Goal: Task Accomplishment & Management: Manage account settings

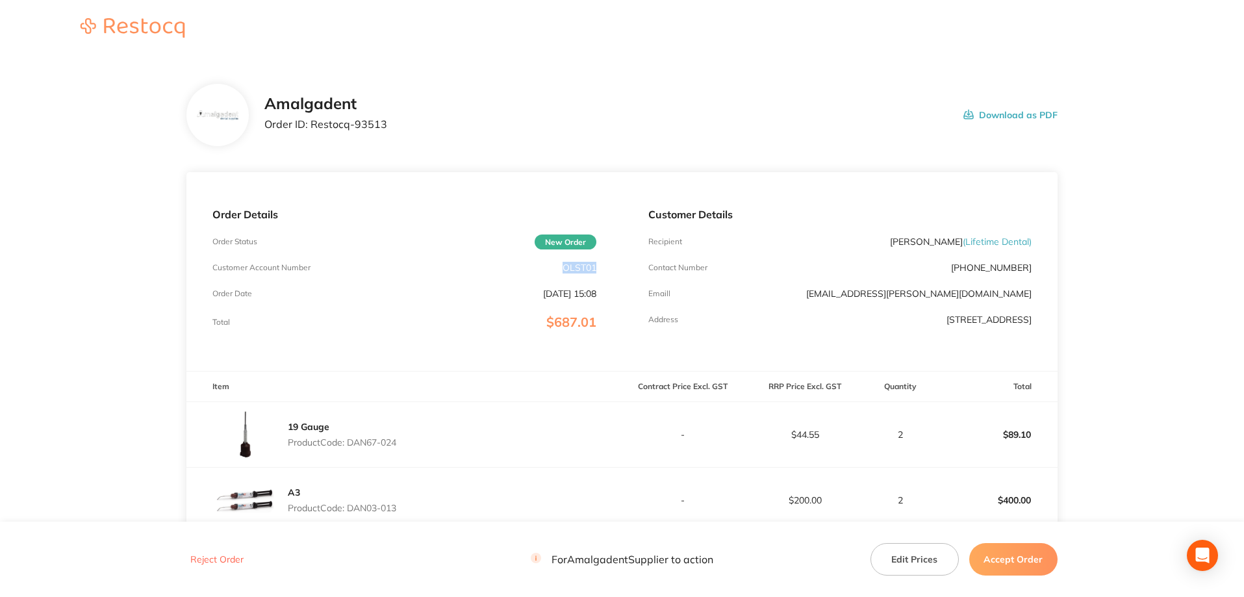
drag, startPoint x: 595, startPoint y: 270, endPoint x: 562, endPoint y: 267, distance: 33.2
click at [562, 267] on p "OLST01" at bounding box center [579, 267] width 34 height 10
copy p "OLST01"
drag, startPoint x: 389, startPoint y: 131, endPoint x: 308, endPoint y: 120, distance: 81.3
click at [308, 120] on div "Amalgadent Order ID: Restocq- 93513 Download as PDF" at bounding box center [660, 115] width 793 height 40
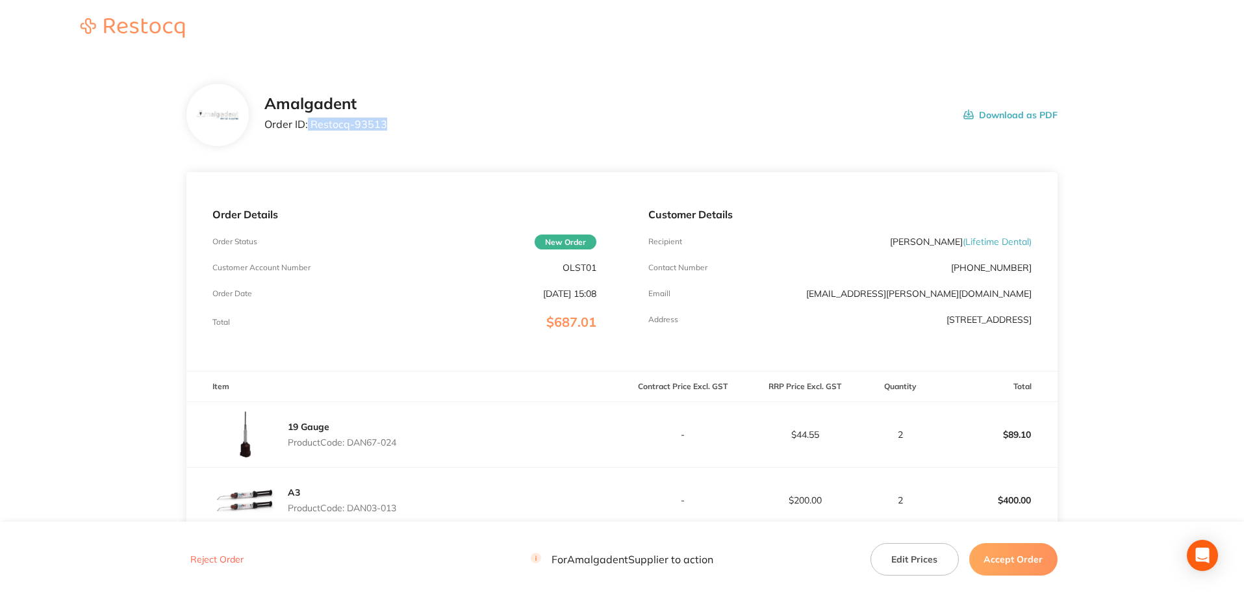
copy p "Restocq- 93513"
click at [51, 237] on main "Amalgadent Order ID: Restocq- 93513 Download as PDF Order Details Order Status …" at bounding box center [622, 449] width 1244 height 783
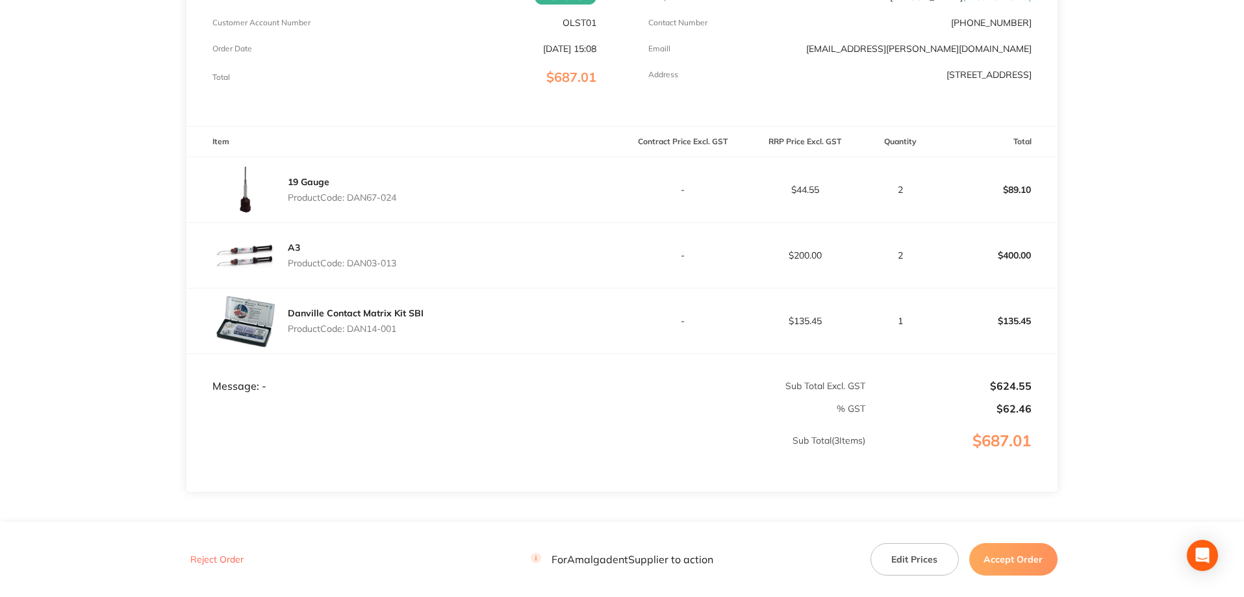
scroll to position [319, 0]
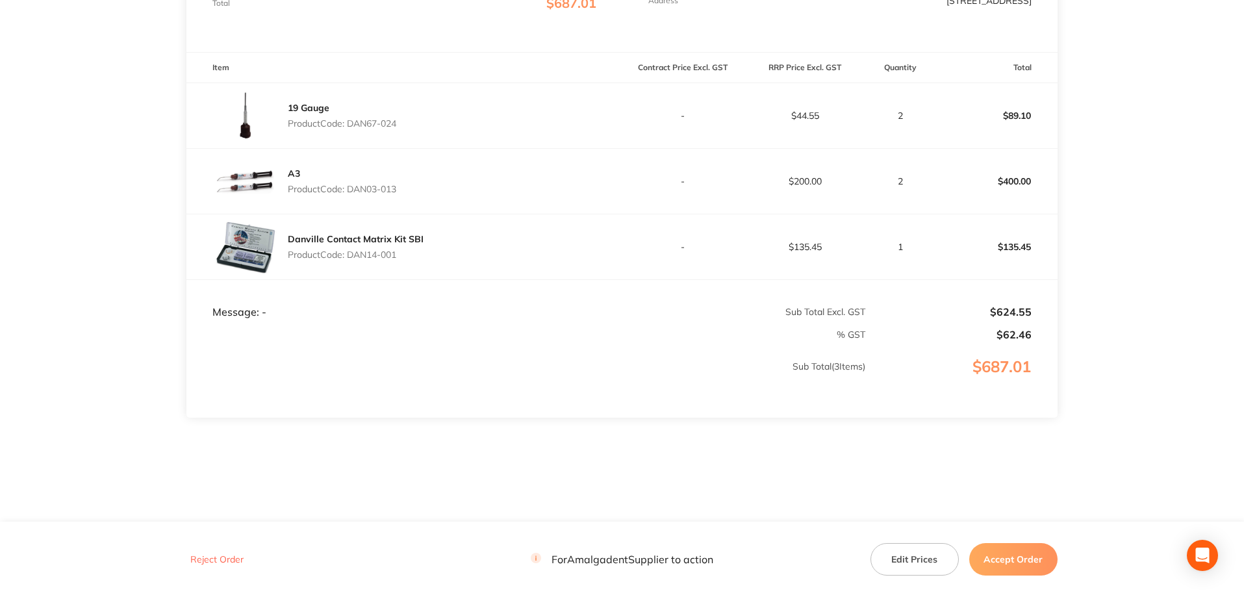
drag, startPoint x: 407, startPoint y: 130, endPoint x: 352, endPoint y: 123, distance: 55.6
click at [352, 123] on div "19 Gauge Product Code: DAN67-024" at bounding box center [403, 115] width 435 height 65
copy p "DAN67-024"
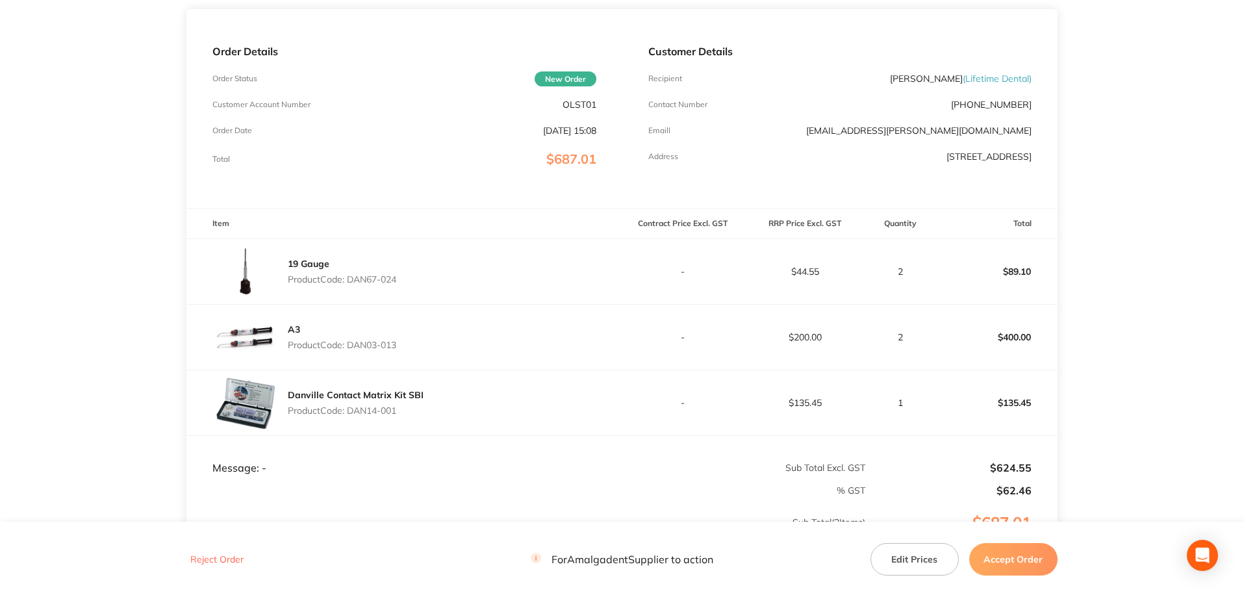
scroll to position [145, 0]
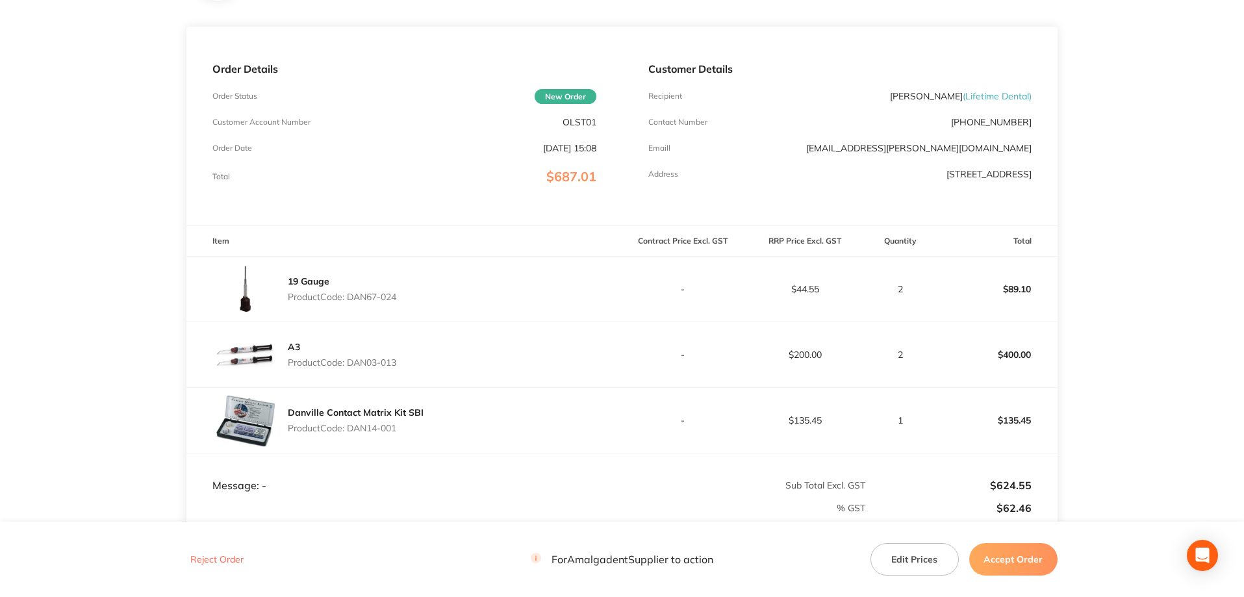
click at [21, 242] on main "Amalgadent Order ID: Restocq- 93513 Download as PDF Order Details Order Status …" at bounding box center [622, 303] width 1244 height 783
drag, startPoint x: 410, startPoint y: 361, endPoint x: 352, endPoint y: 358, distance: 57.9
click at [352, 358] on div "A3 Product Code: DAN03-013" at bounding box center [403, 354] width 435 height 65
copy p "DAN03-013"
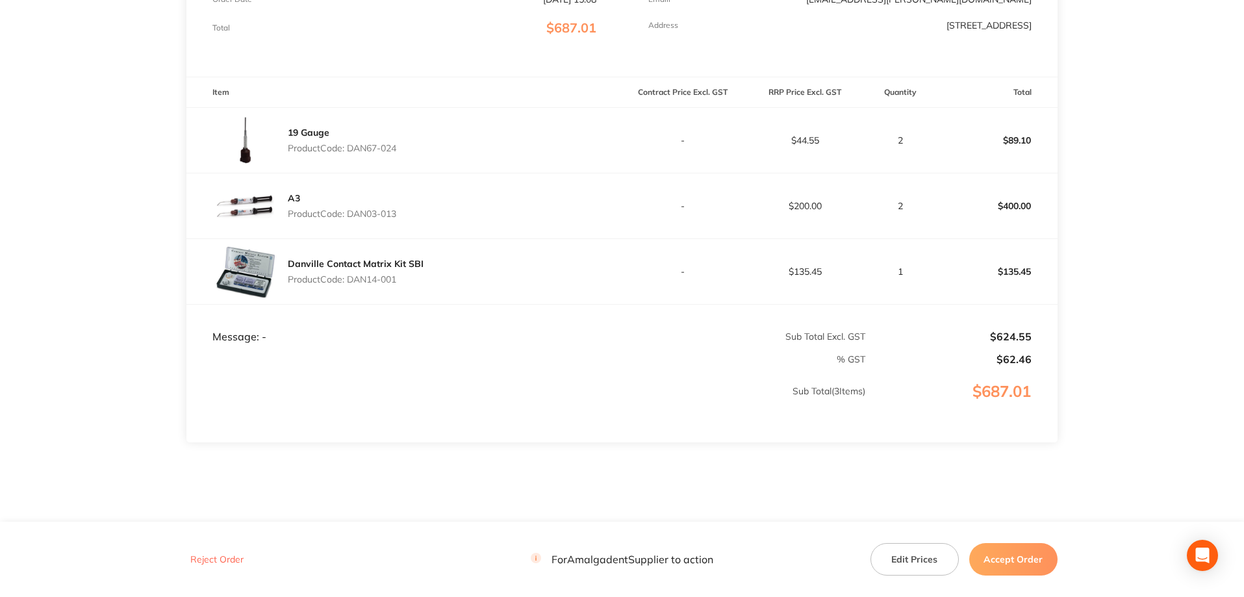
scroll to position [319, 0]
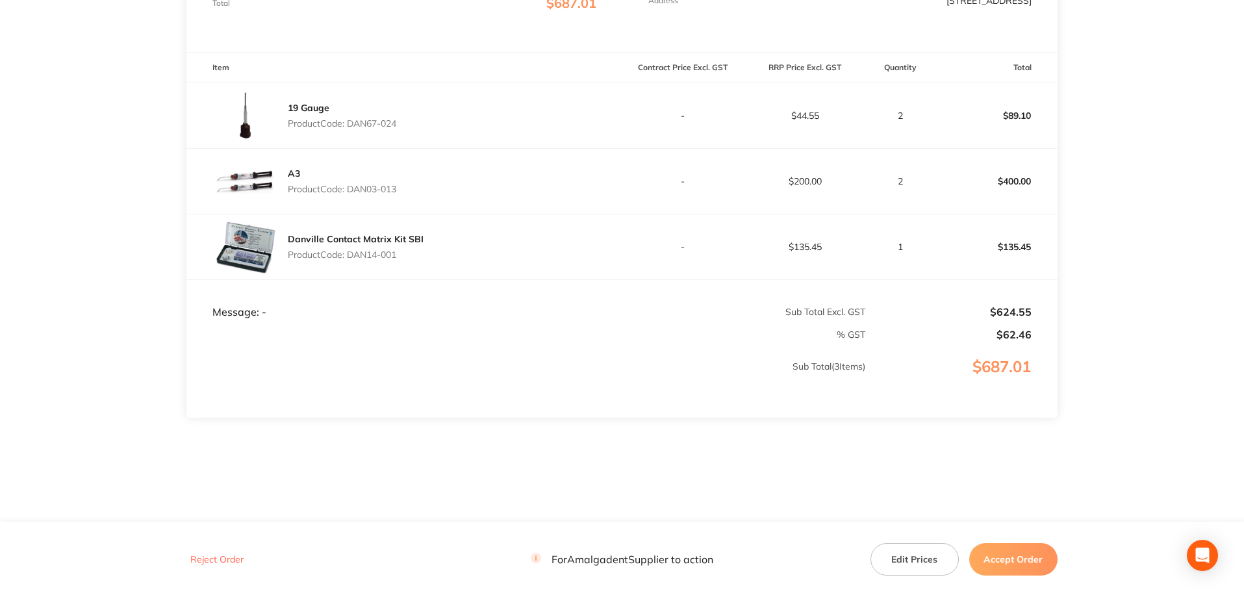
click at [41, 184] on main "Amalgadent Order ID: Restocq- 93513 Download as PDF Order Details Order Status …" at bounding box center [622, 130] width 1244 height 783
drag, startPoint x: 406, startPoint y: 260, endPoint x: 352, endPoint y: 258, distance: 53.9
click at [352, 258] on div "Danville Contact Matrix Kit SBI Product Code: DAN14-001" at bounding box center [356, 247] width 136 height 36
copy p "DAN14-001"
click at [1185, 289] on main "Amalgadent Order ID: Restocq- 93513 Download as PDF Order Details Order Status …" at bounding box center [622, 130] width 1244 height 783
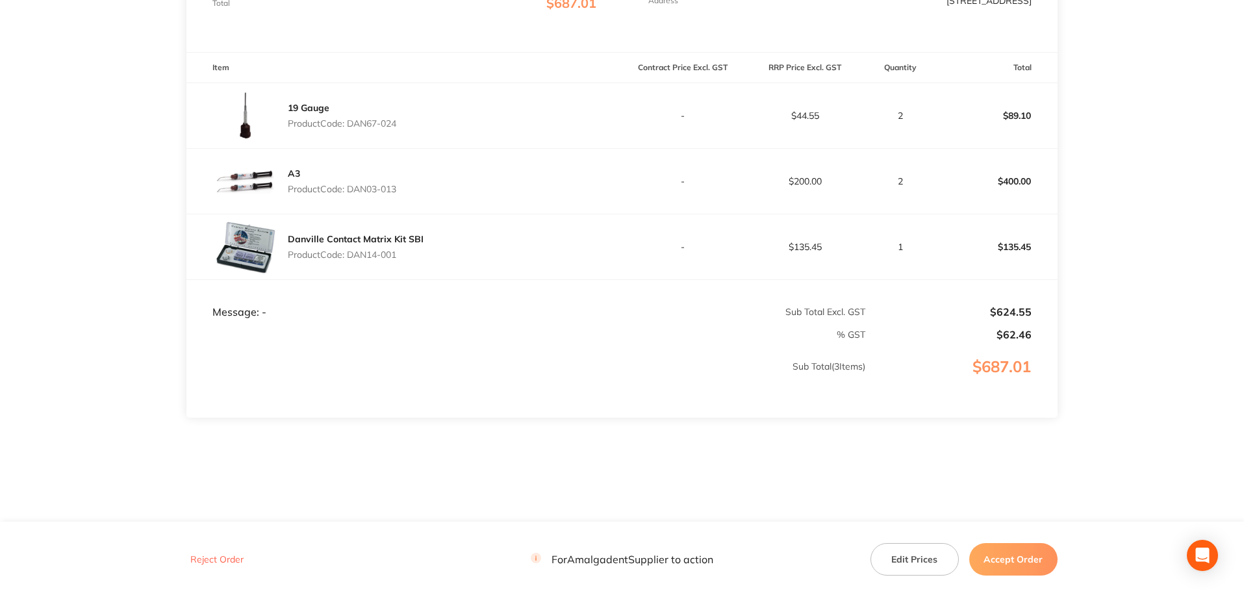
click at [1018, 559] on button "Accept Order" at bounding box center [1013, 559] width 88 height 32
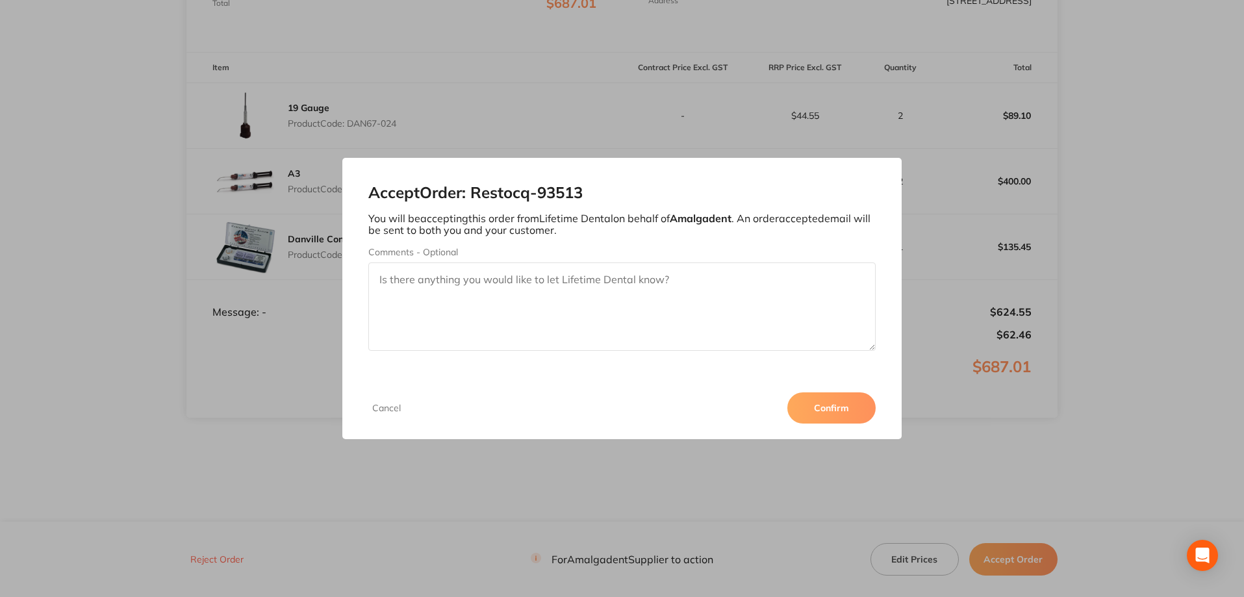
click at [440, 271] on textarea "Comments - Optional" at bounding box center [622, 306] width 508 height 88
paste textarea "ON HOLD TILL JUNE OVERDUE INVOICES PAID"
click at [380, 276] on textarea "ON HOLD TILL JUNE OVERDUE INVOICES PAID" at bounding box center [622, 306] width 508 height 88
click at [703, 282] on textarea "THIS ORDER ON HOLD TILL JUNE OVERDUE INVOICES PAID" at bounding box center [622, 306] width 508 height 88
click at [649, 280] on textarea "THIS ORDER ON HOLD TILL JUNE OVERDUE INVOICES PAID" at bounding box center [622, 306] width 508 height 88
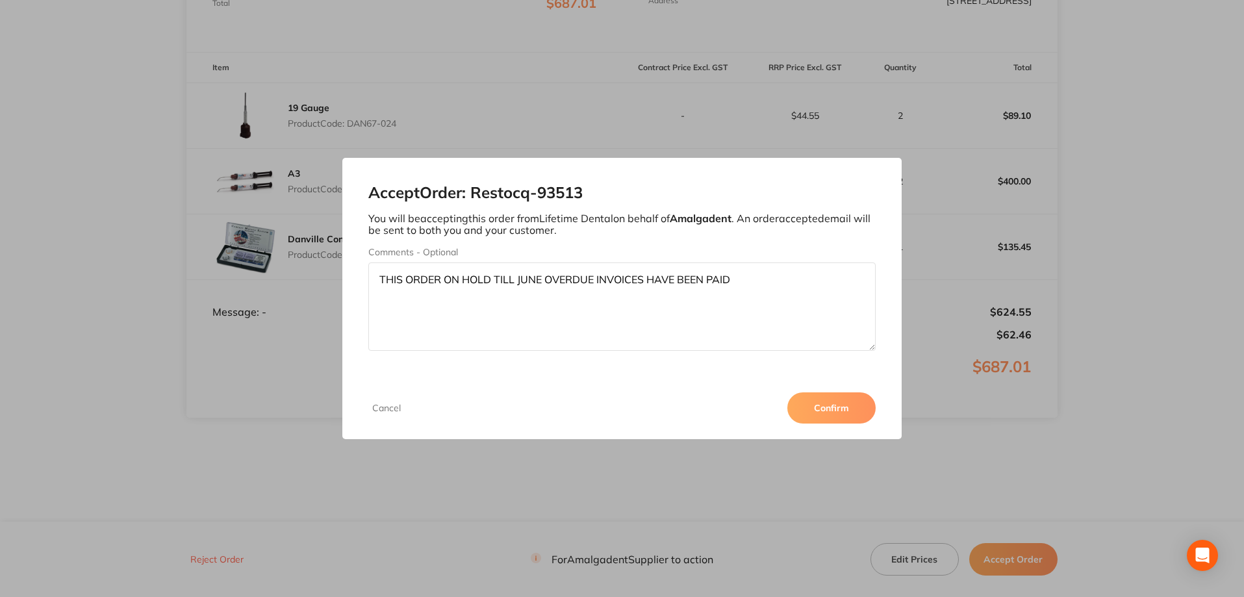
type textarea "THIS ORDER ON HOLD TILL JUNE OVERDUE INVOICES HAVE BEEN PAID"
click at [820, 407] on button "Confirm" at bounding box center [831, 407] width 88 height 31
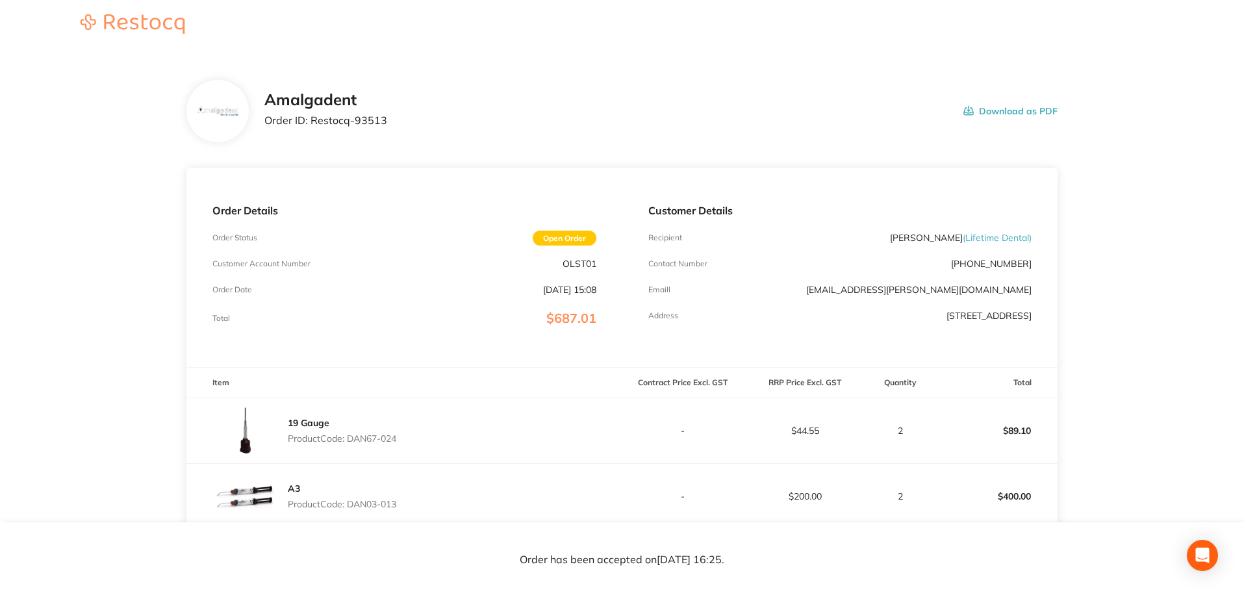
scroll to position [0, 0]
